Goal: Task Accomplishment & Management: Manage account settings

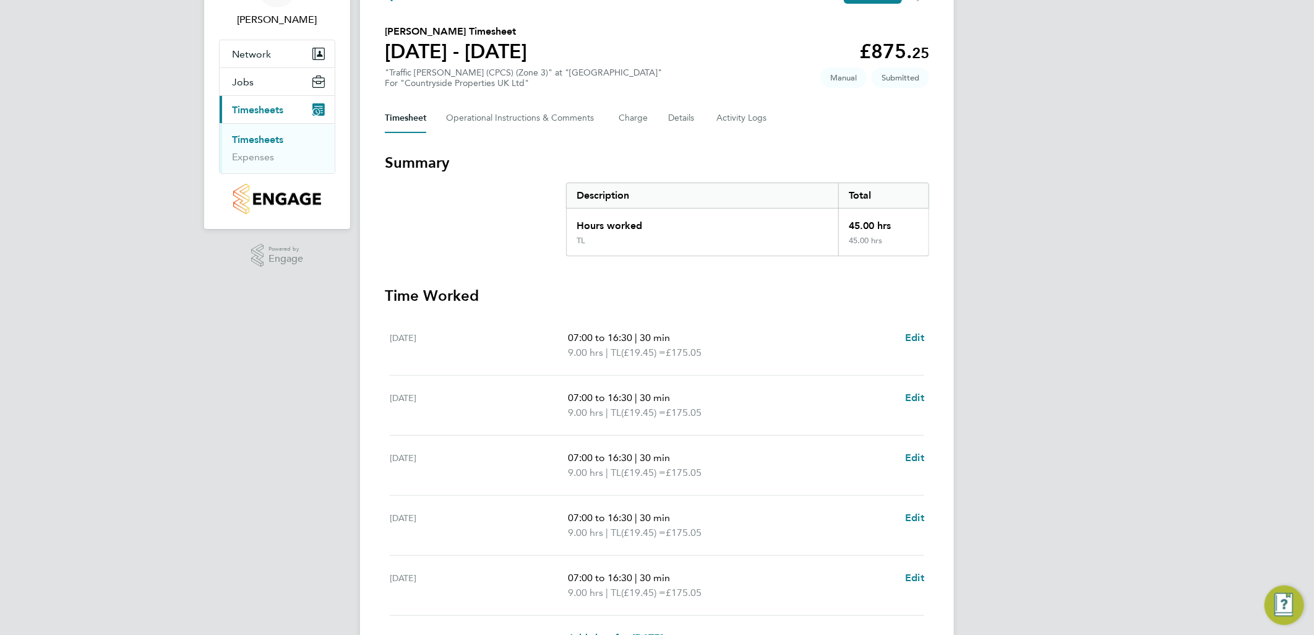
scroll to position [257, 0]
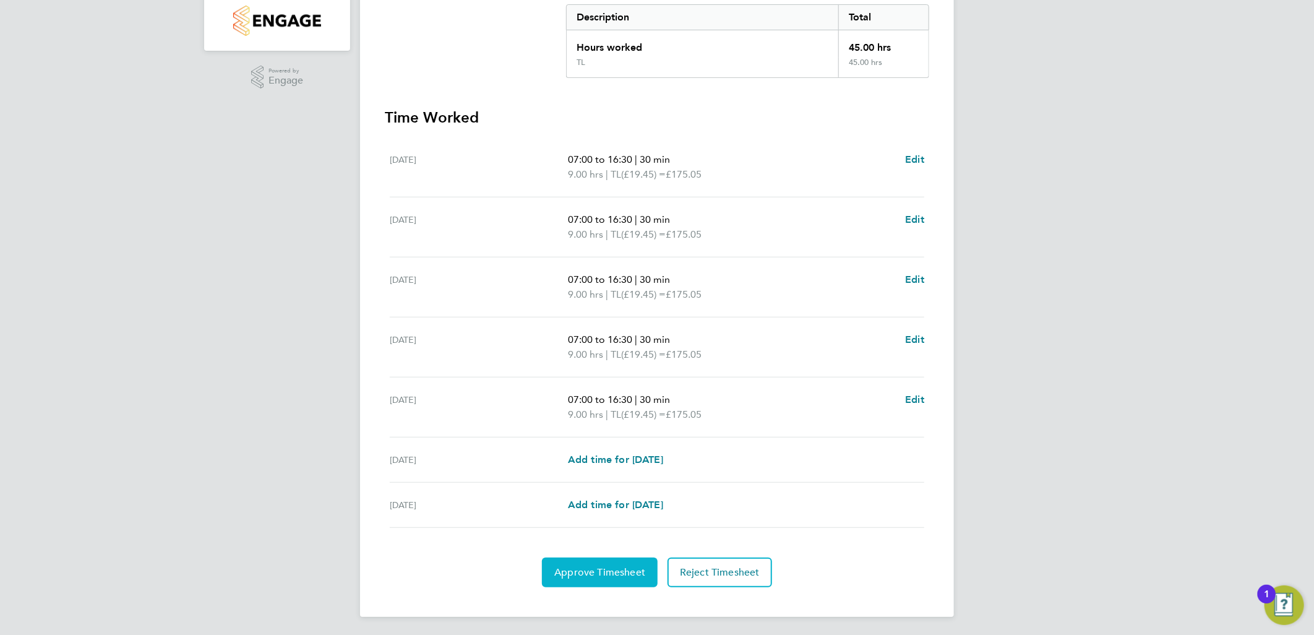
drag, startPoint x: 586, startPoint y: 565, endPoint x: 595, endPoint y: 559, distance: 10.8
click at [586, 566] on span "Approve Timesheet" at bounding box center [600, 572] width 91 height 12
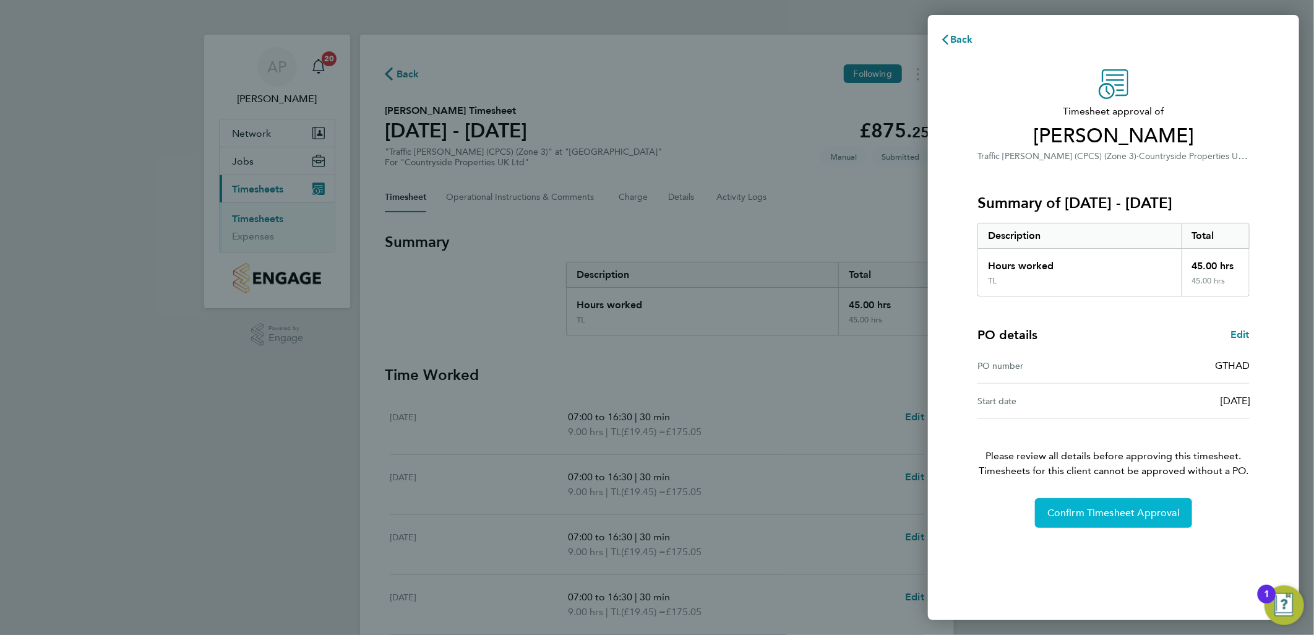
click at [1110, 512] on span "Confirm Timesheet Approval" at bounding box center [1114, 513] width 132 height 12
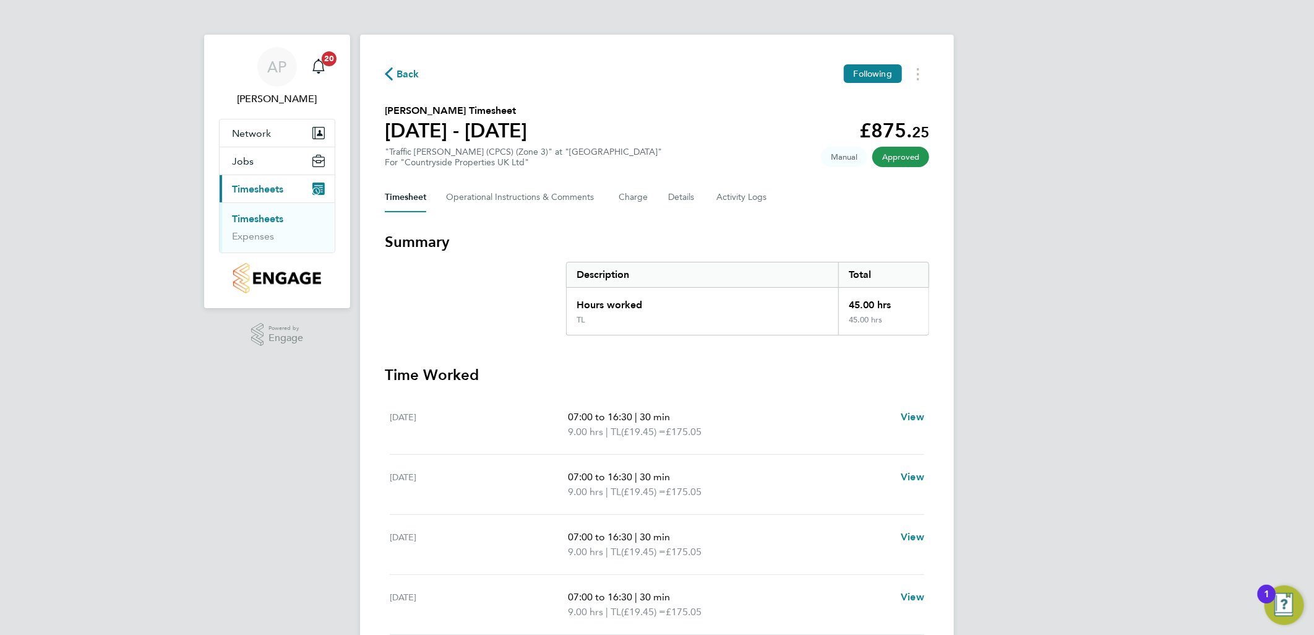
click at [267, 218] on link "Timesheets" at bounding box center [257, 219] width 51 height 12
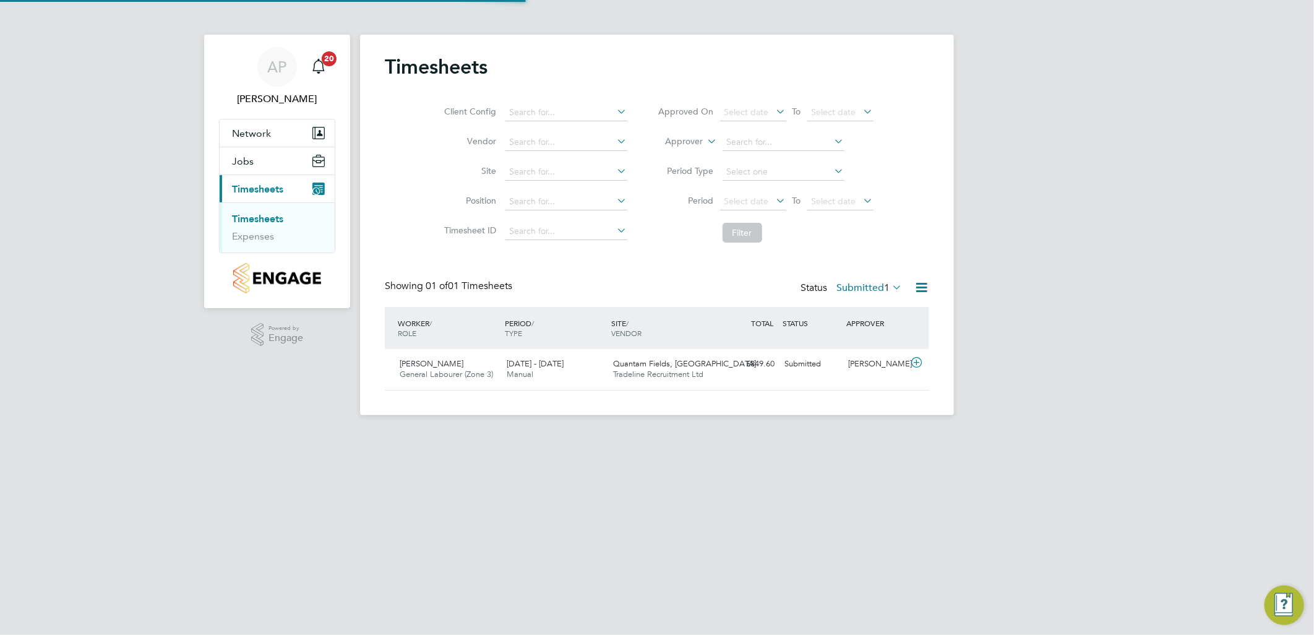
scroll to position [31, 108]
click at [572, 366] on div "4 - 10 Aug 2025 Manual" at bounding box center [555, 369] width 107 height 31
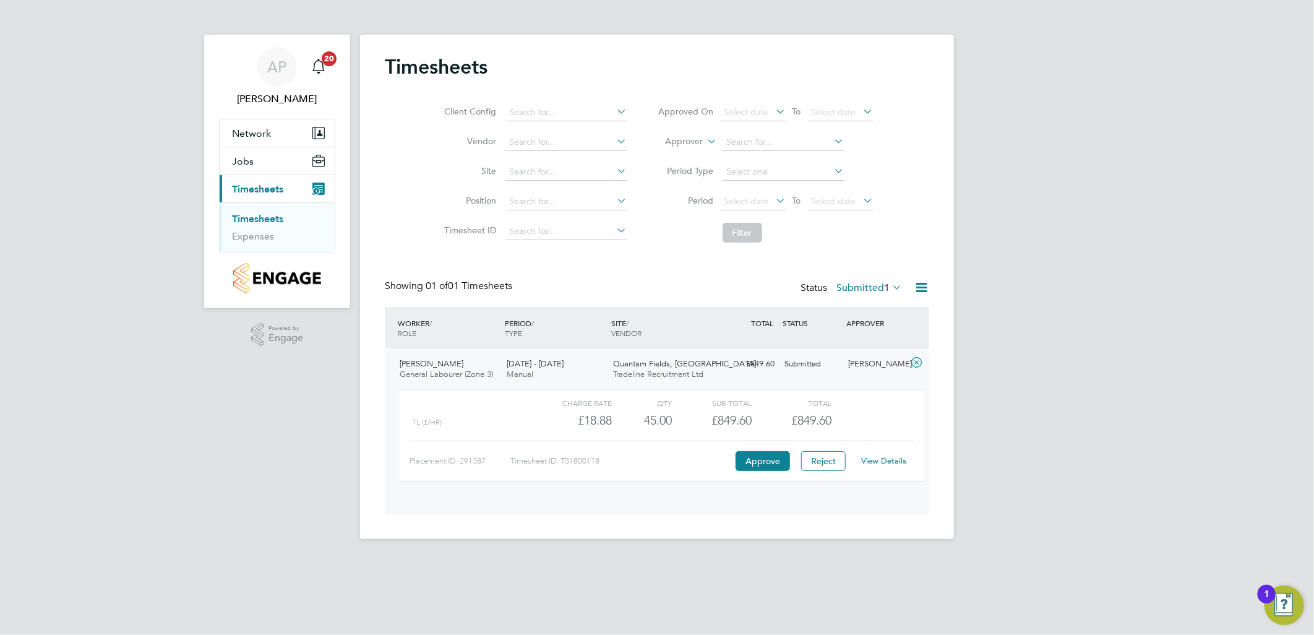
scroll to position [20, 121]
click at [755, 462] on button "Approve" at bounding box center [763, 461] width 54 height 20
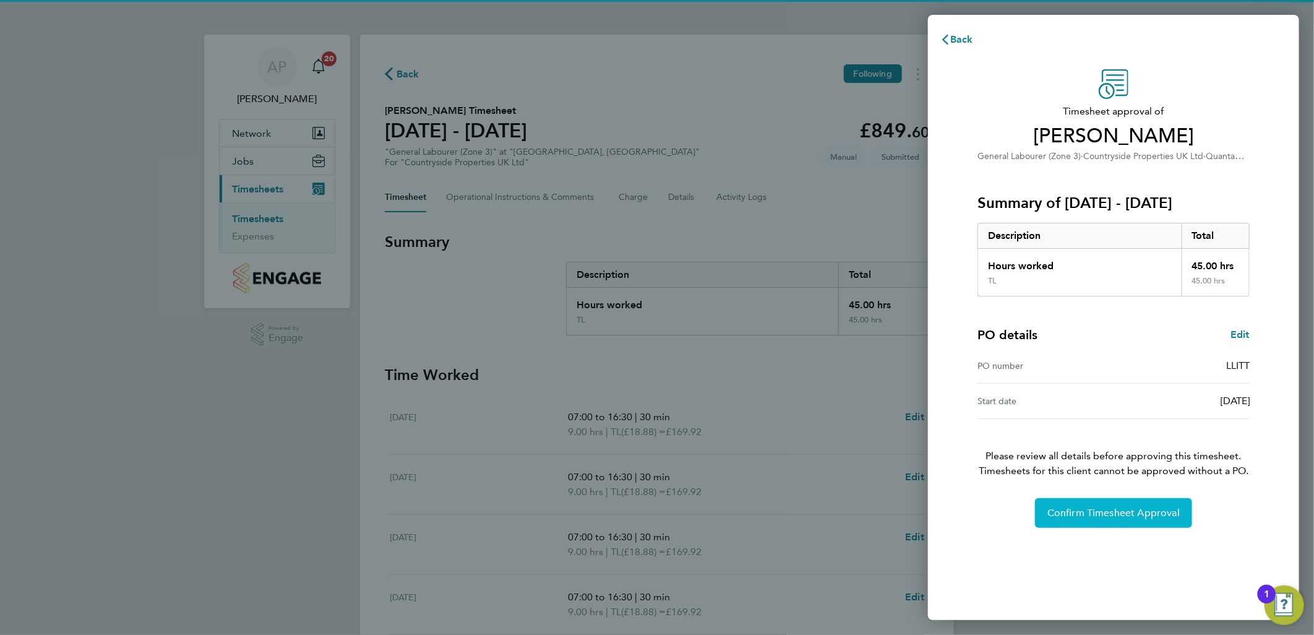
click at [1105, 509] on span "Confirm Timesheet Approval" at bounding box center [1114, 513] width 132 height 12
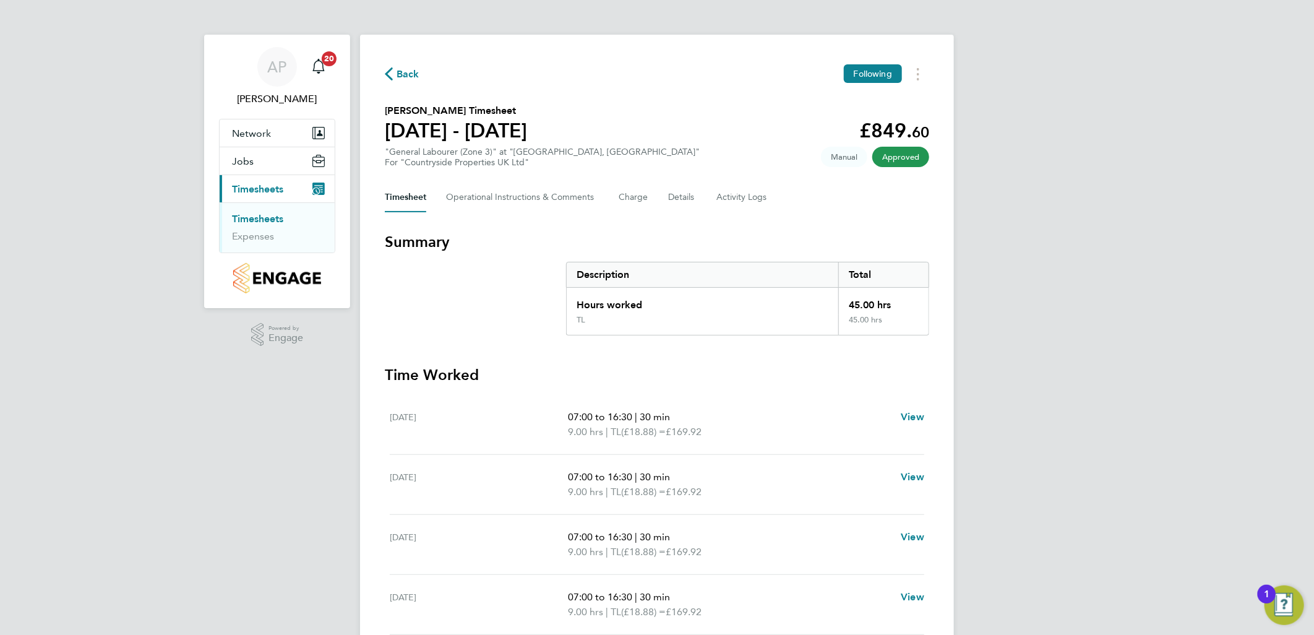
click at [260, 190] on span "Timesheets" at bounding box center [257, 189] width 51 height 12
click at [267, 220] on link "Timesheets" at bounding box center [257, 219] width 51 height 12
